Goal: Transaction & Acquisition: Download file/media

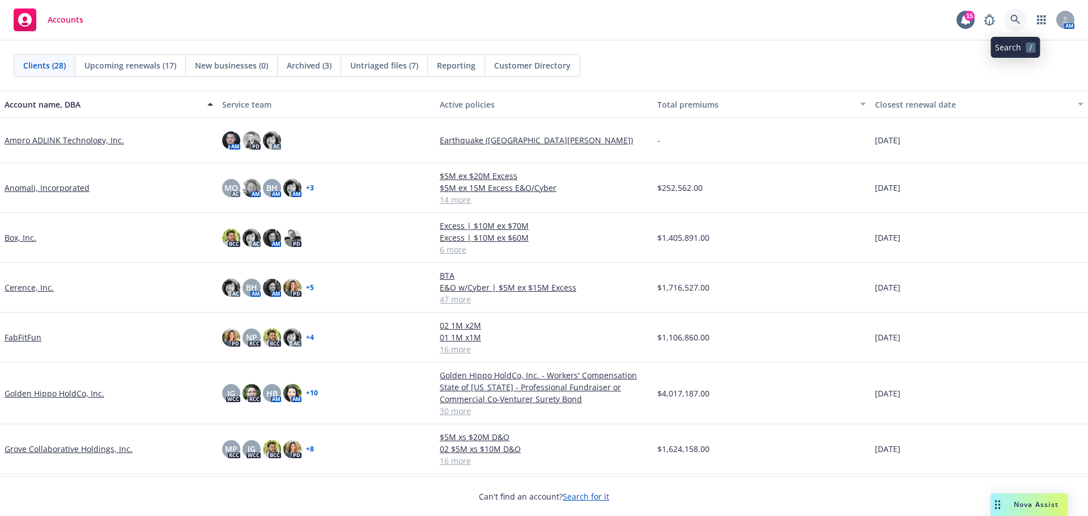
click at [1015, 19] on icon at bounding box center [1016, 20] width 10 height 10
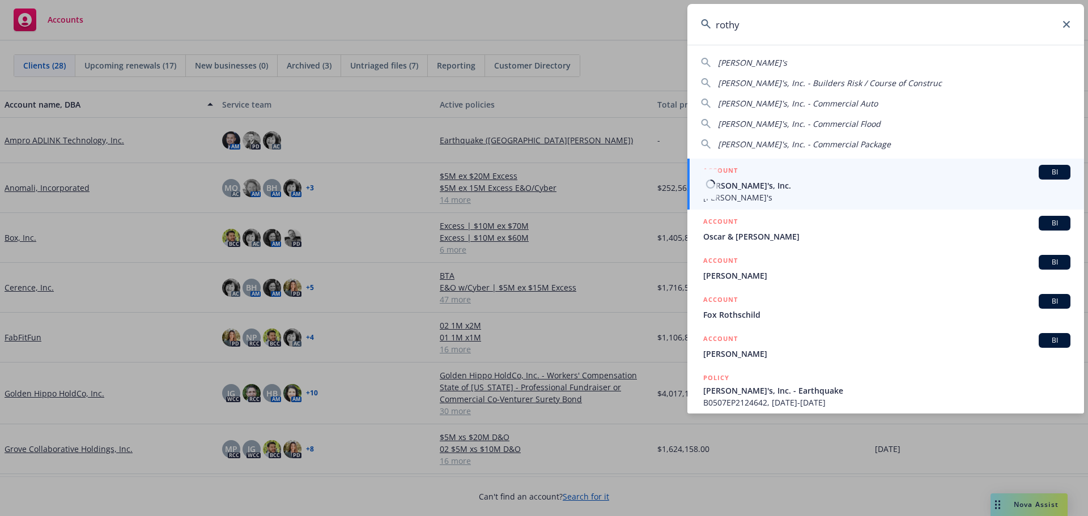
type input "rothy"
click at [782, 192] on span "Rothy's" at bounding box center [886, 198] width 367 height 12
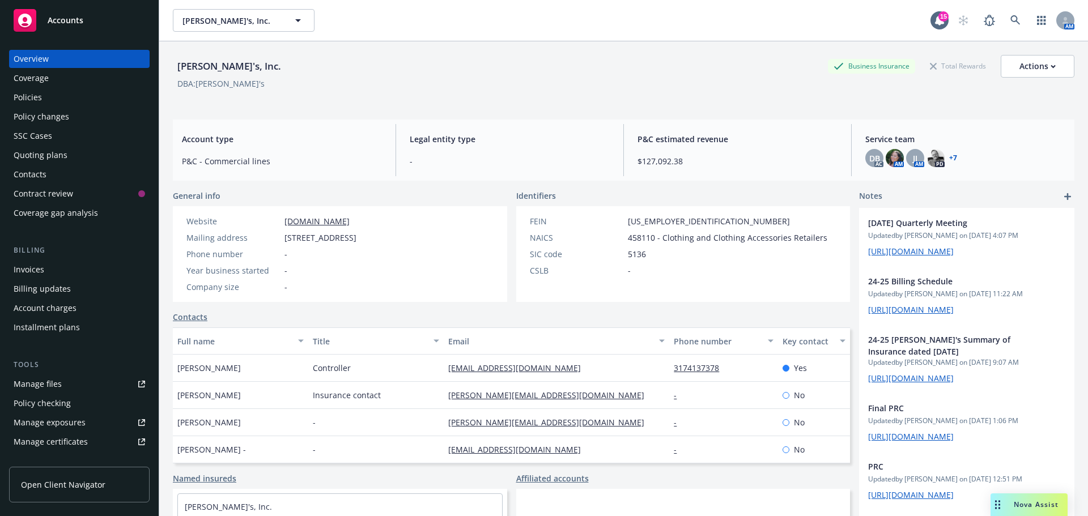
click at [61, 439] on div "Manage certificates" at bounding box center [51, 442] width 74 height 18
click at [60, 443] on div "Manage certificates" at bounding box center [51, 442] width 74 height 18
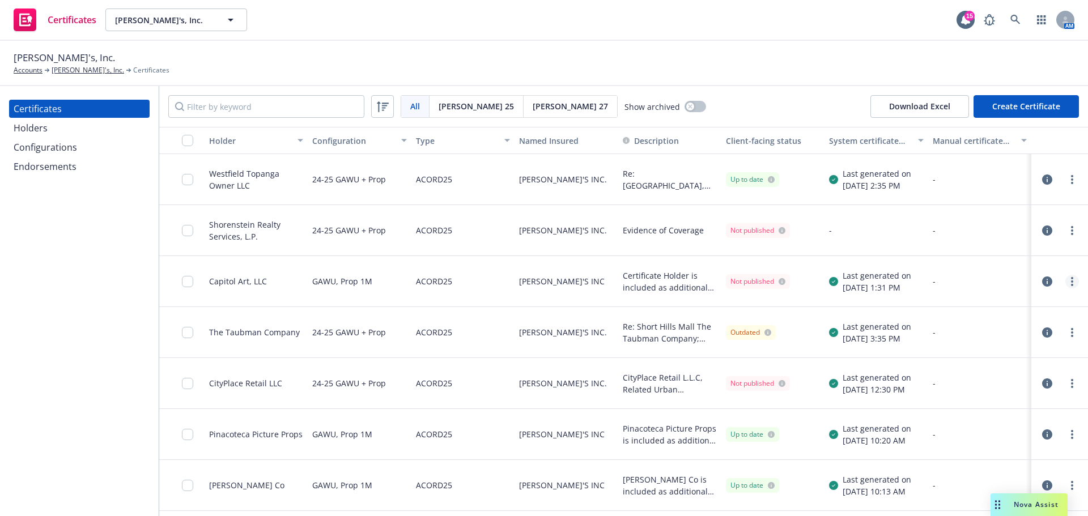
click at [1071, 283] on icon "more" at bounding box center [1072, 281] width 2 height 9
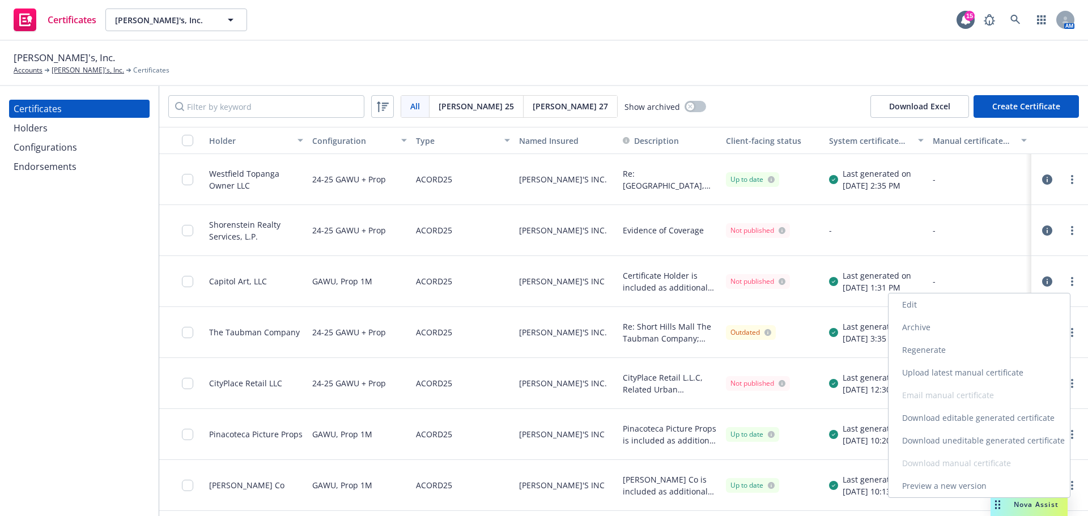
click at [944, 486] on link "Preview a new version" at bounding box center [979, 486] width 181 height 23
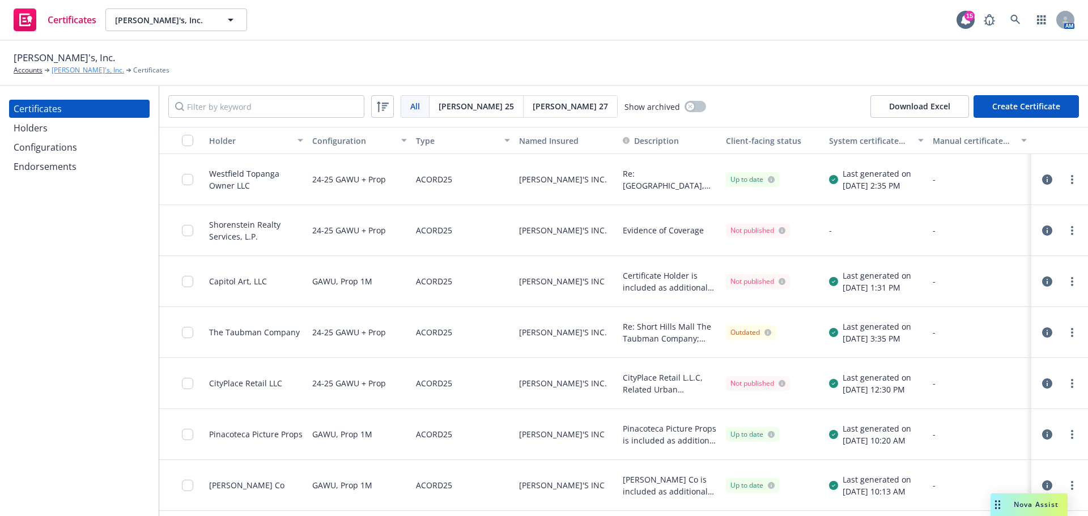
click at [68, 70] on link "Rothy's, Inc." at bounding box center [88, 70] width 73 height 10
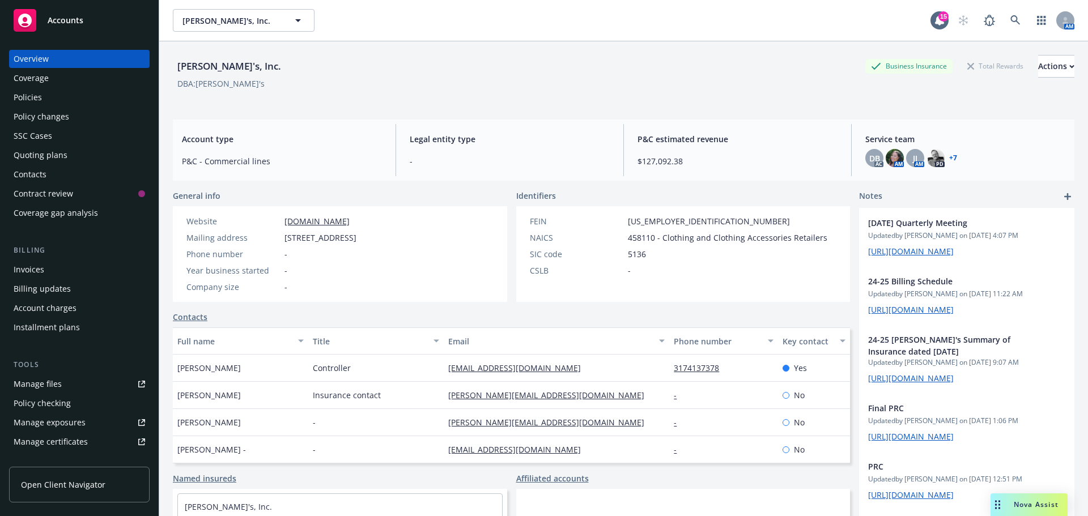
click at [54, 102] on div "Policies" at bounding box center [79, 97] width 131 height 18
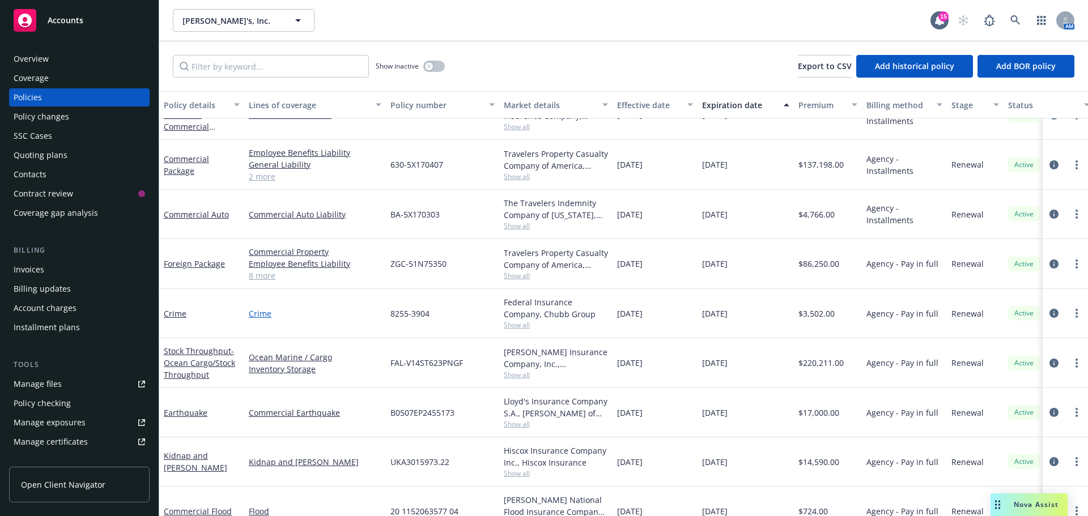
scroll to position [261, 0]
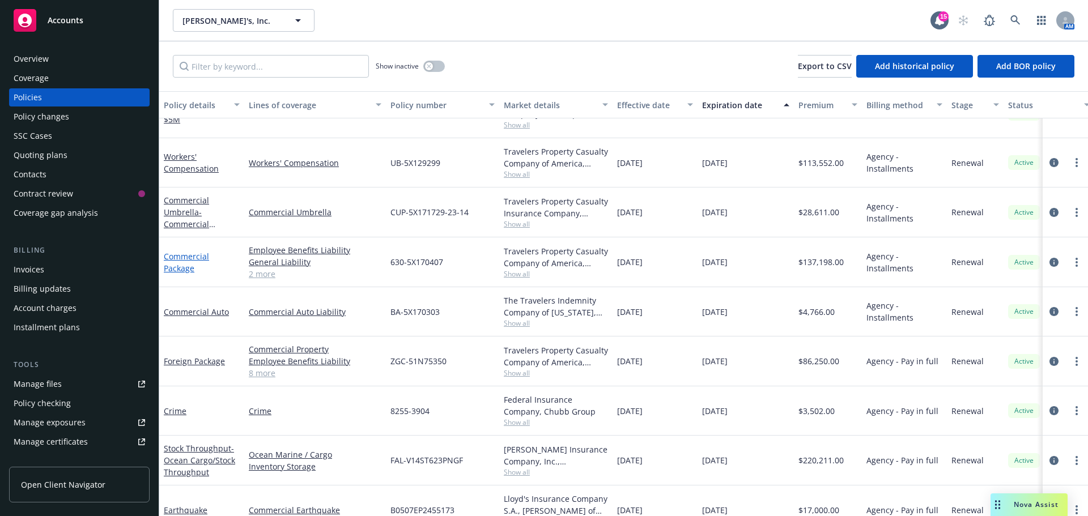
click at [176, 259] on link "Commercial Package" at bounding box center [186, 262] width 45 height 23
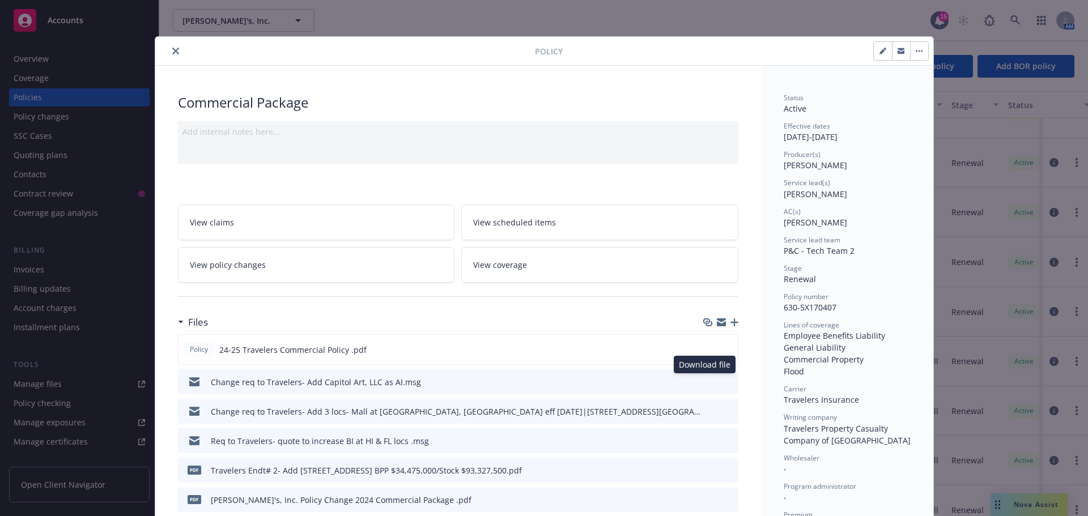
click at [705, 380] on icon "download file" at bounding box center [709, 381] width 9 height 9
click at [718, 327] on div "Files" at bounding box center [458, 323] width 561 height 24
click at [717, 323] on icon "button" at bounding box center [721, 322] width 9 height 9
click at [704, 351] on icon "download file" at bounding box center [708, 349] width 9 height 9
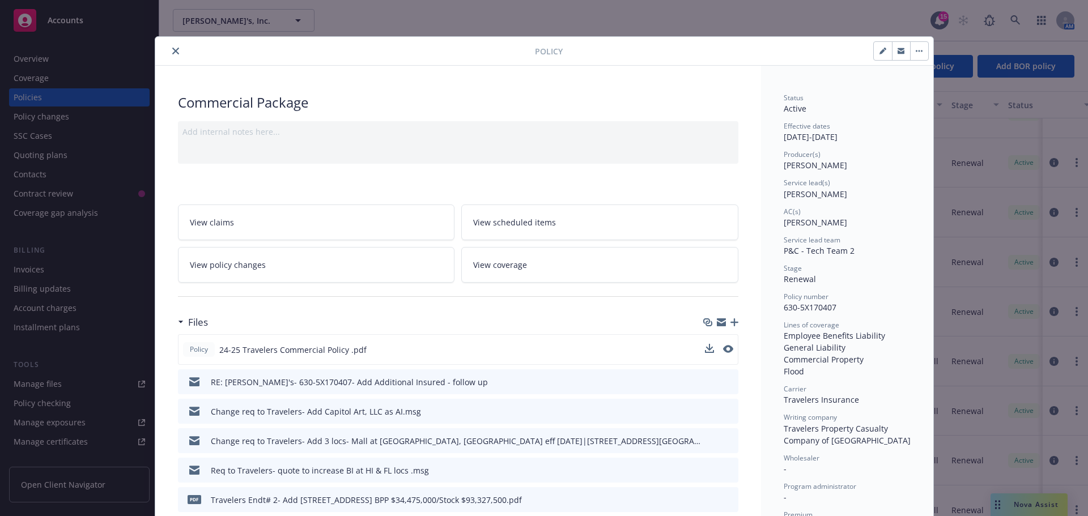
click at [39, 388] on div "Policy Commercial Package Add internal notes here... View claims View scheduled…" at bounding box center [544, 258] width 1088 height 516
click at [705, 408] on icon "download file" at bounding box center [709, 410] width 9 height 9
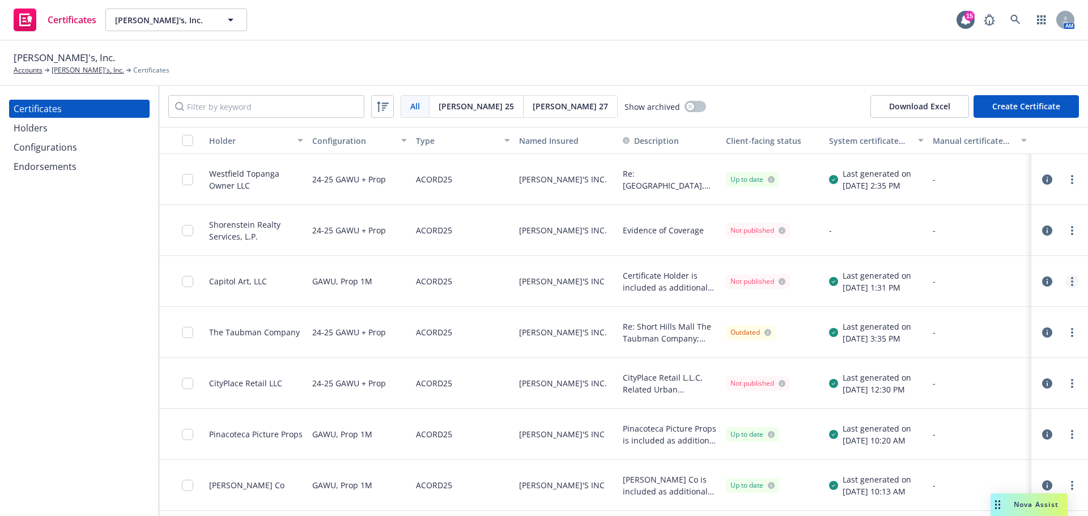
click at [1071, 281] on circle "more" at bounding box center [1072, 282] width 2 height 2
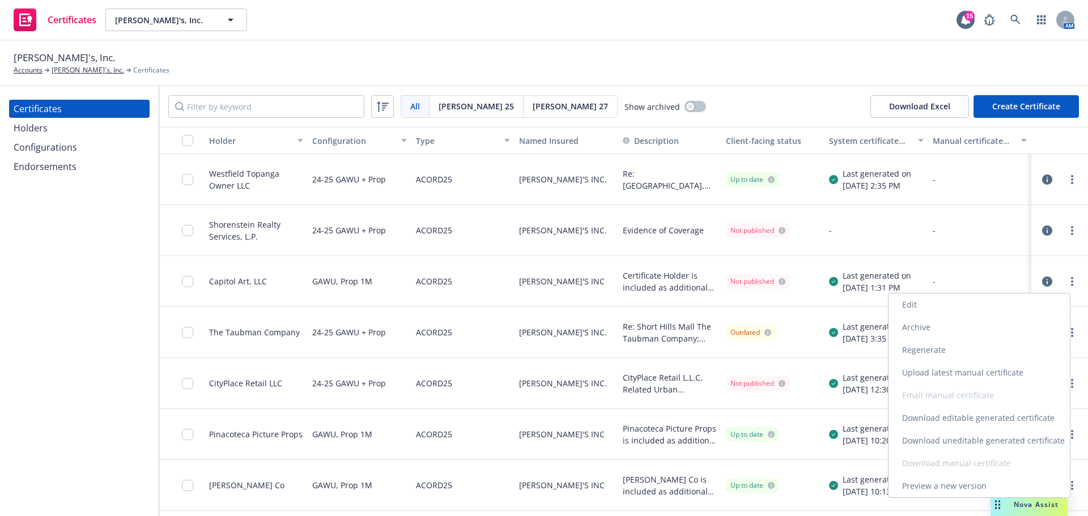
click at [949, 486] on link "Preview a new version" at bounding box center [979, 486] width 181 height 23
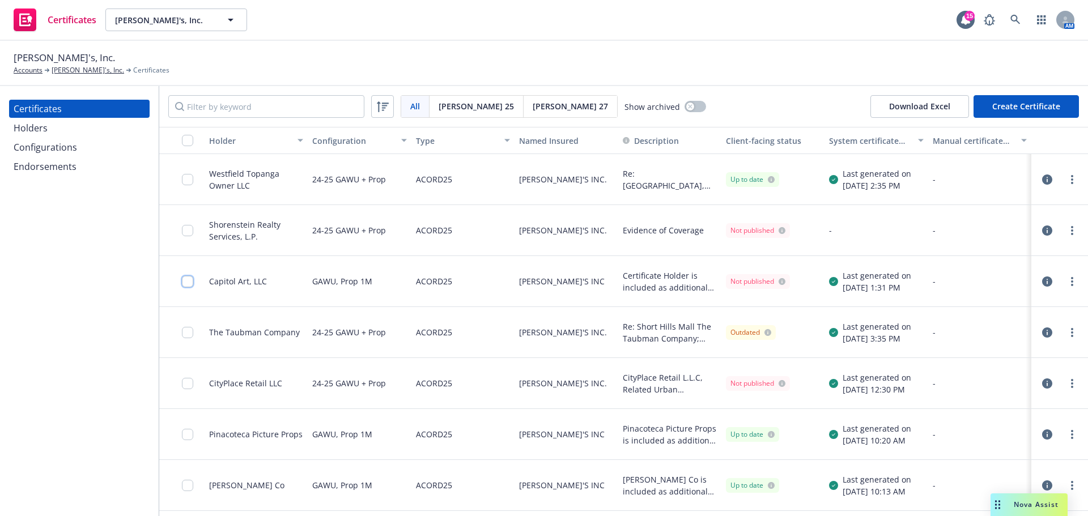
click at [189, 282] on input "checkbox" at bounding box center [187, 281] width 11 height 11
click at [1066, 279] on link "more" at bounding box center [1073, 282] width 14 height 14
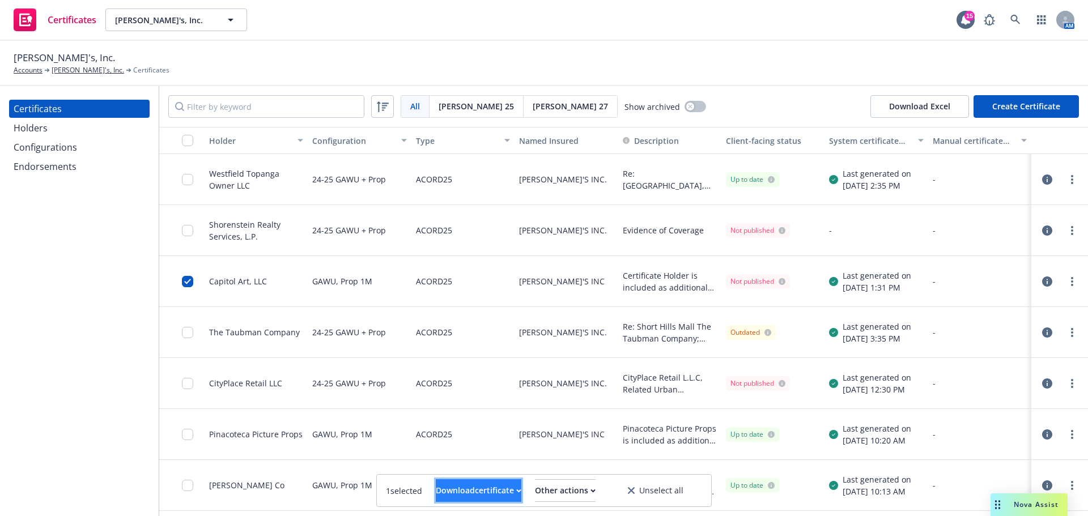
click at [454, 489] on div "Download certificate" at bounding box center [479, 491] width 86 height 22
click at [456, 463] on link "Download uneditable file" at bounding box center [420, 463] width 131 height 23
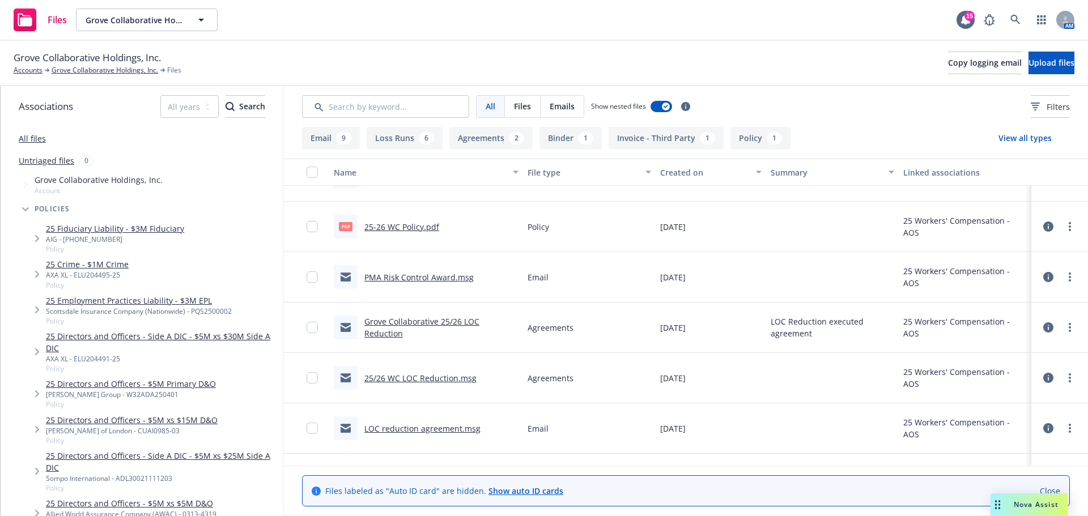
scroll to position [453, 0]
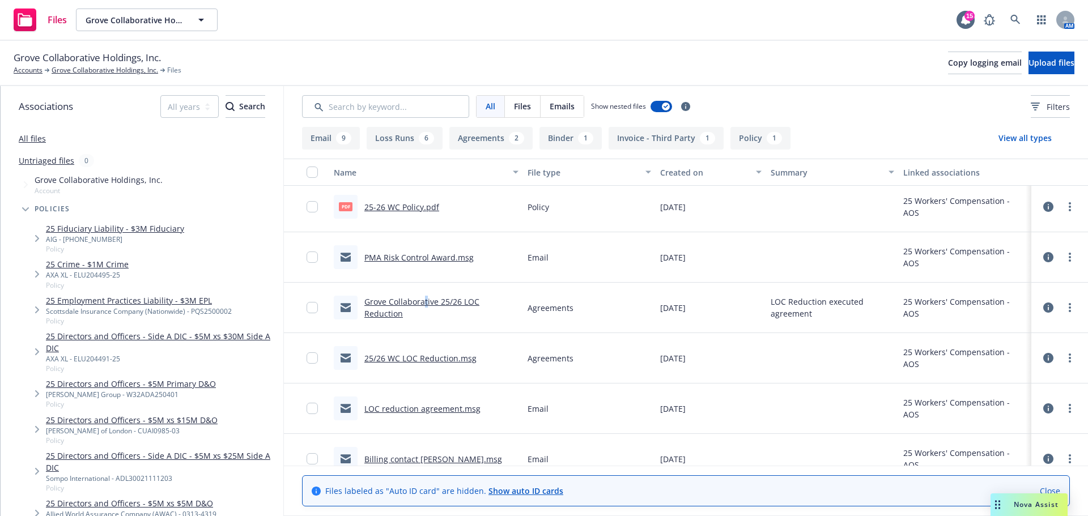
click at [425, 303] on link "Grove Collaborative 25/26 LOC Reduction" at bounding box center [421, 307] width 115 height 23
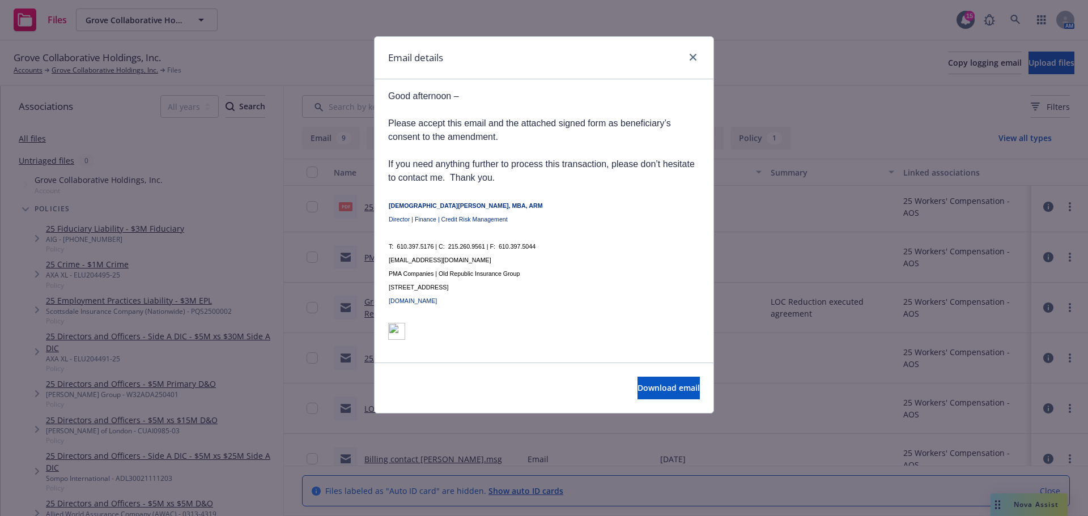
scroll to position [435, 0]
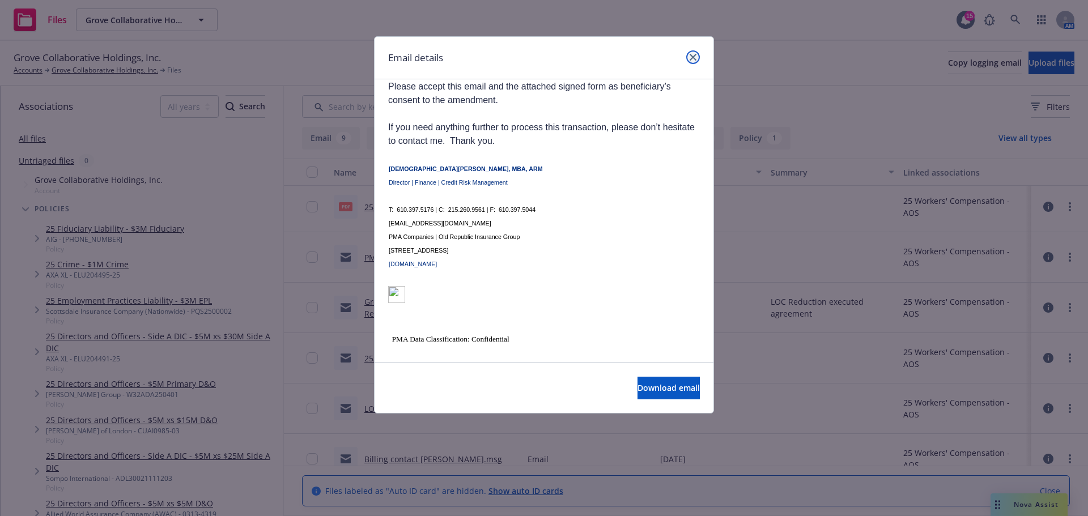
click at [689, 57] on link "close" at bounding box center [693, 57] width 14 height 14
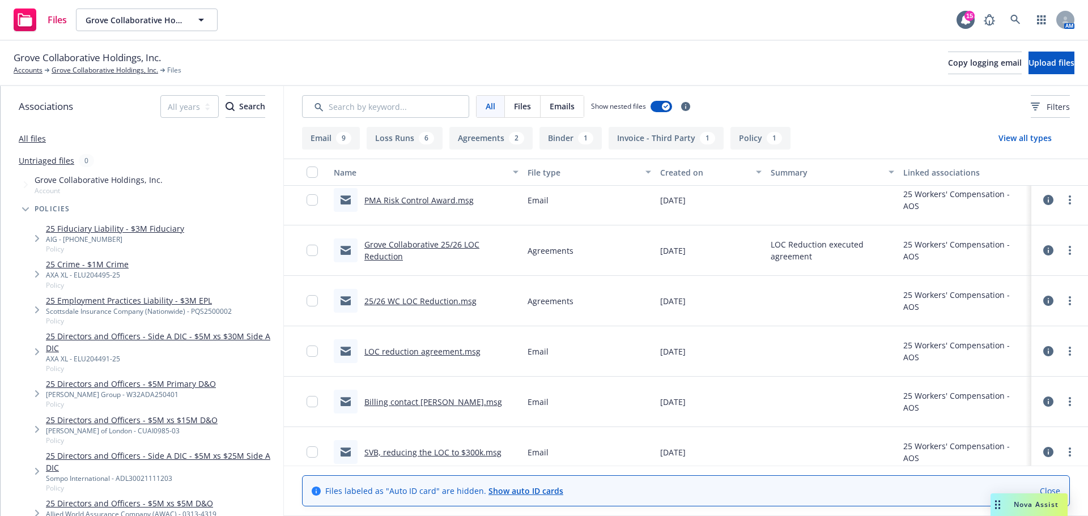
scroll to position [567, 0]
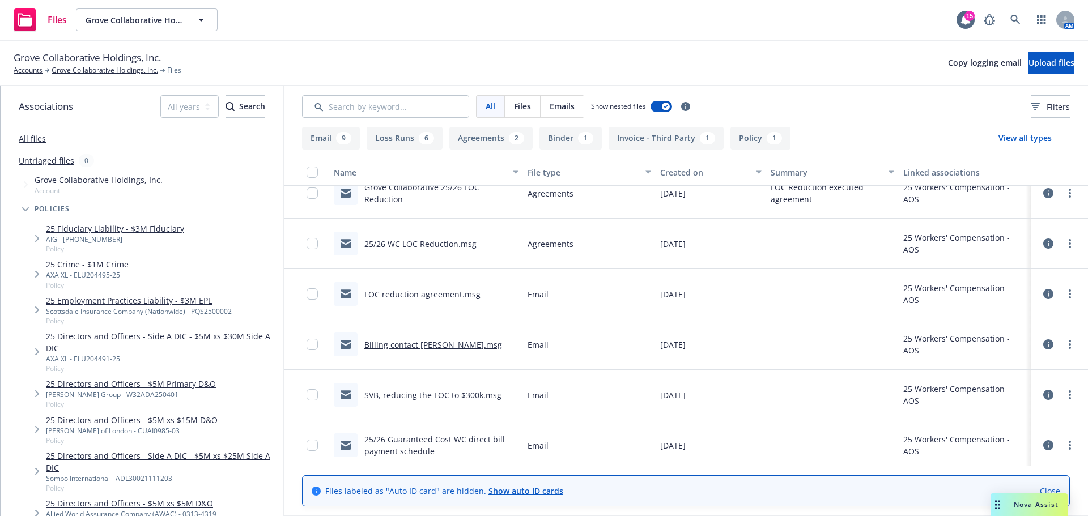
click at [440, 241] on link "25/26 WC LOC Reduction.msg" at bounding box center [420, 244] width 112 height 11
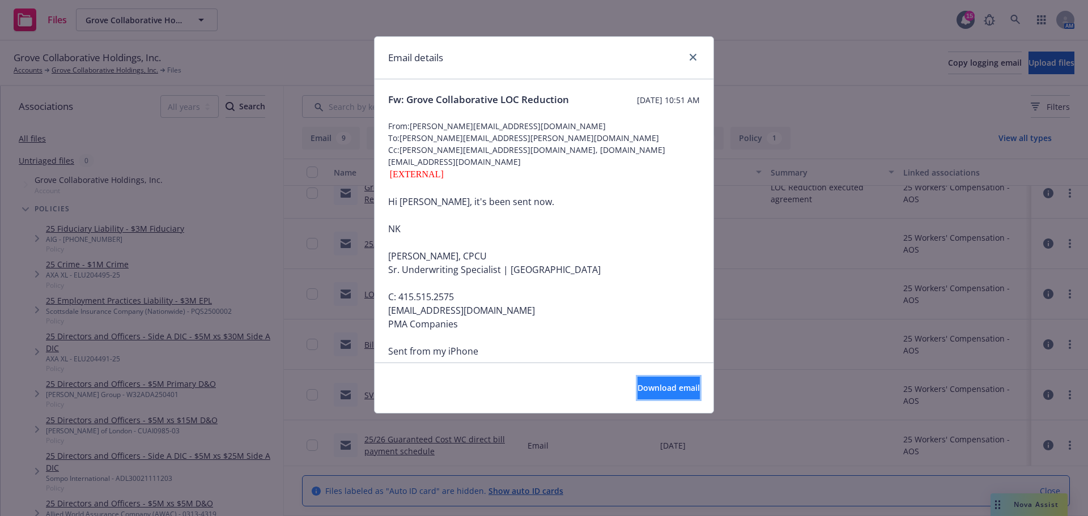
click at [642, 392] on span "Download email" at bounding box center [669, 388] width 62 height 11
drag, startPoint x: 695, startPoint y: 57, endPoint x: 694, endPoint y: 66, distance: 9.1
click at [695, 57] on icon "close" at bounding box center [693, 57] width 7 height 7
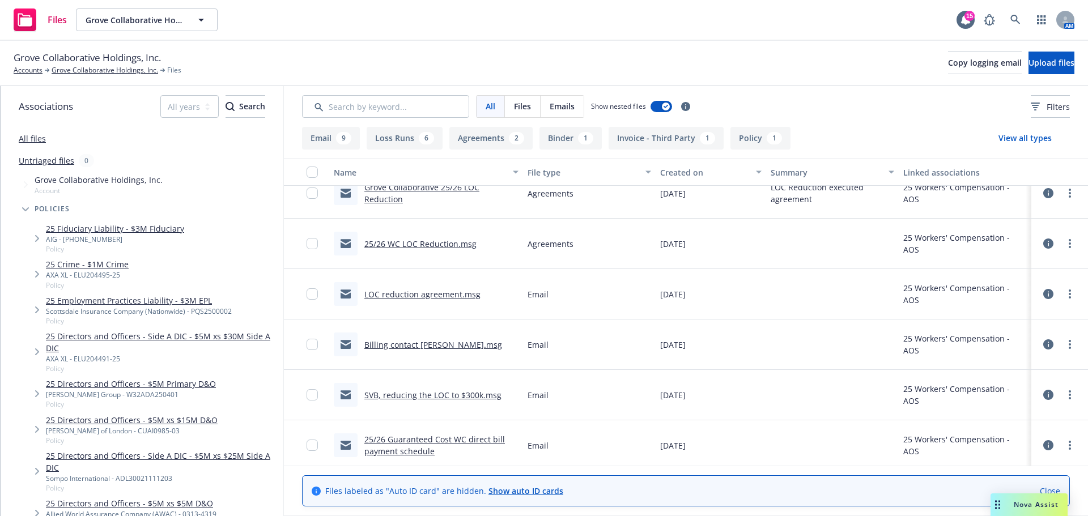
click at [399, 446] on link "25/26 Guaranteed Cost WC direct bill payment schedule" at bounding box center [434, 445] width 141 height 23
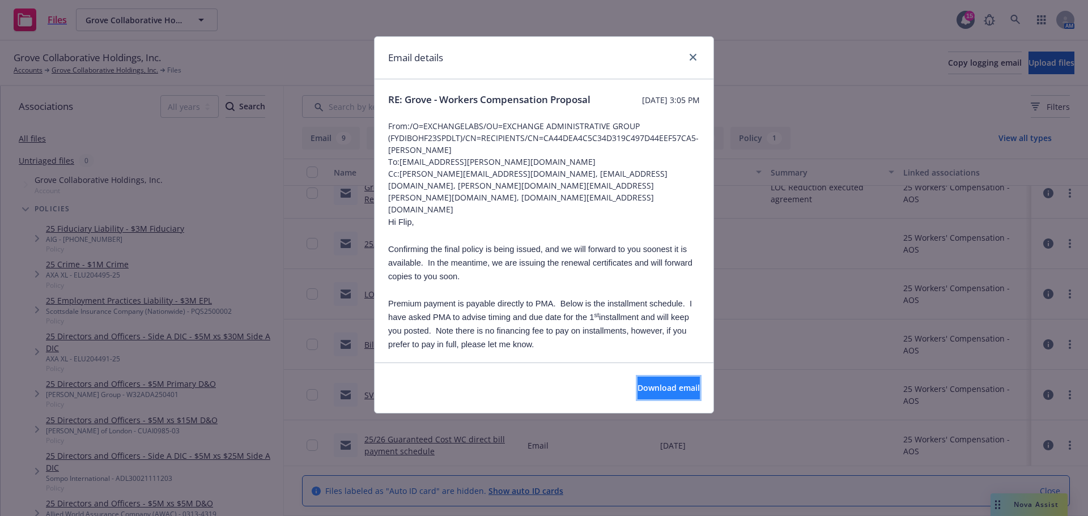
click at [642, 390] on span "Download email" at bounding box center [669, 388] width 62 height 11
click at [695, 61] on link "close" at bounding box center [693, 57] width 14 height 14
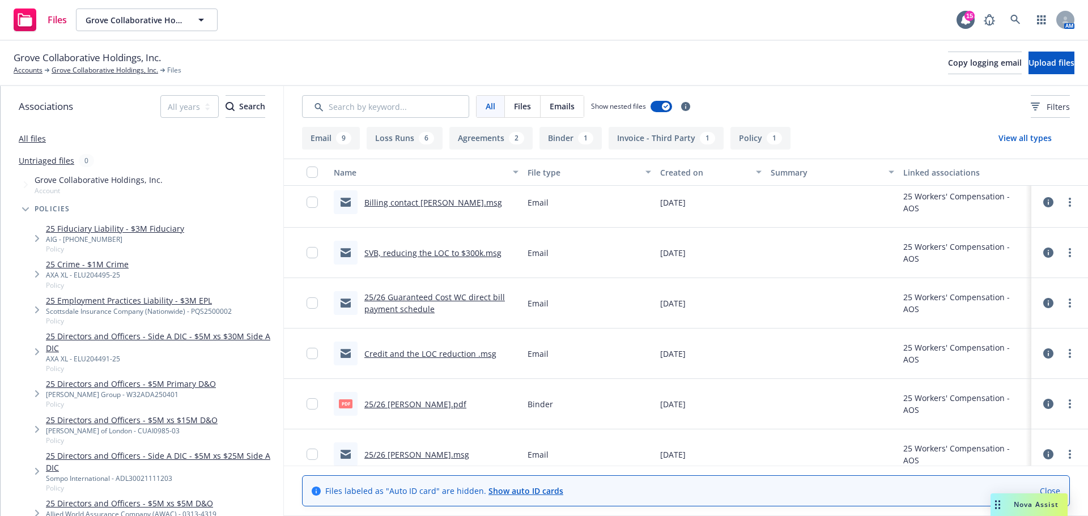
scroll to position [722, 0]
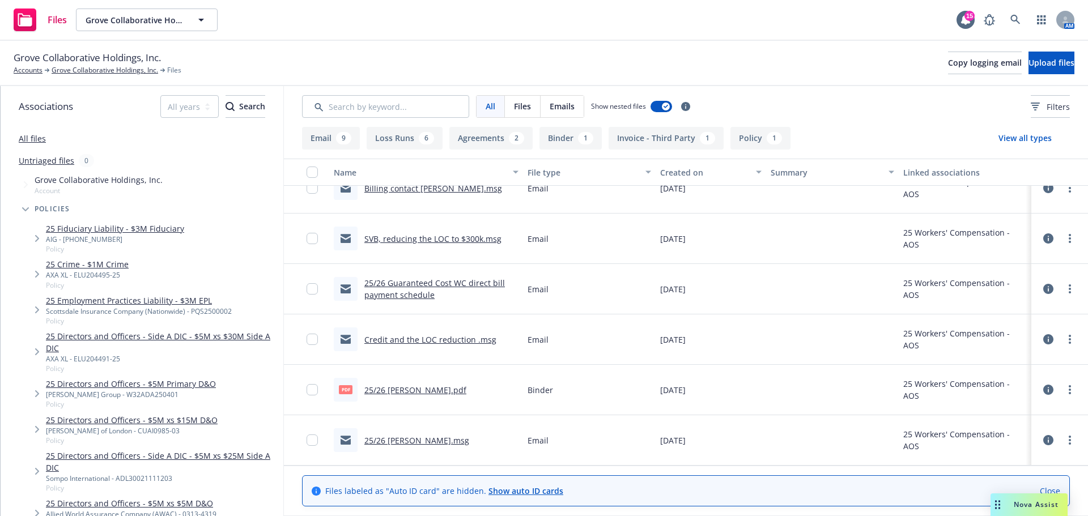
click at [420, 389] on link "25/26 [PERSON_NAME].pdf" at bounding box center [415, 390] width 102 height 11
